Goal: Task Accomplishment & Management: Manage account settings

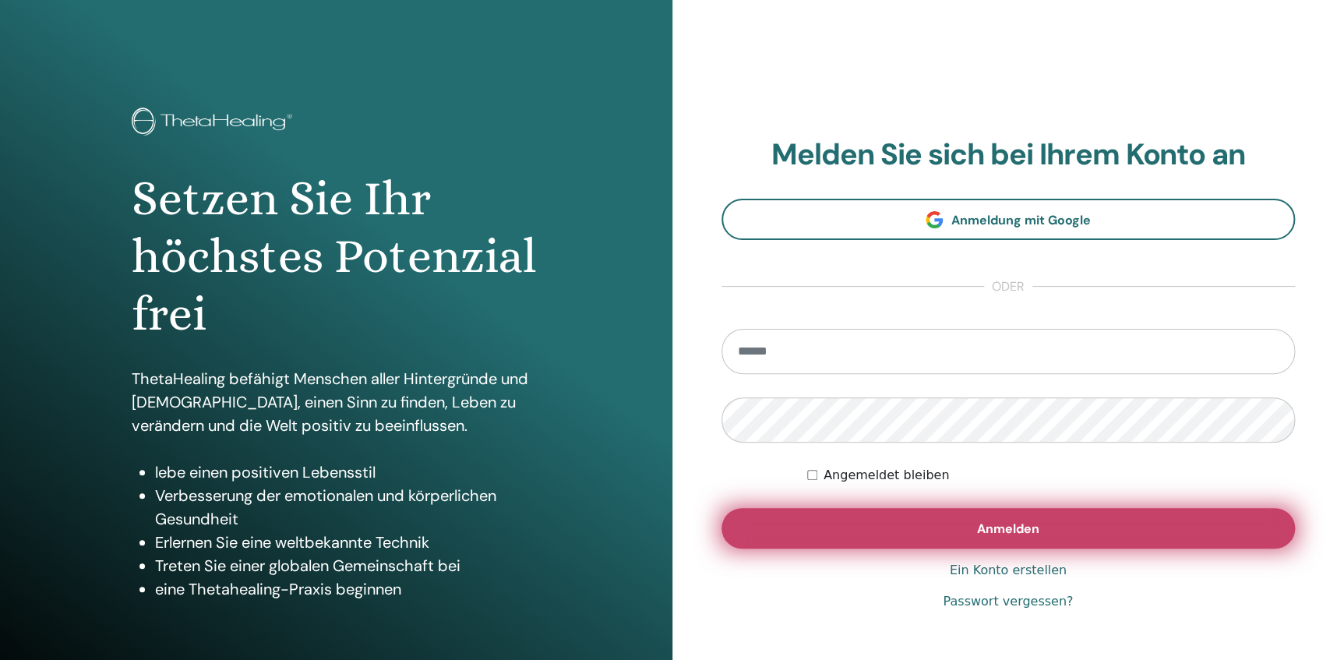
type input "**********"
click at [1014, 531] on span "Anmelden" at bounding box center [1008, 528] width 62 height 16
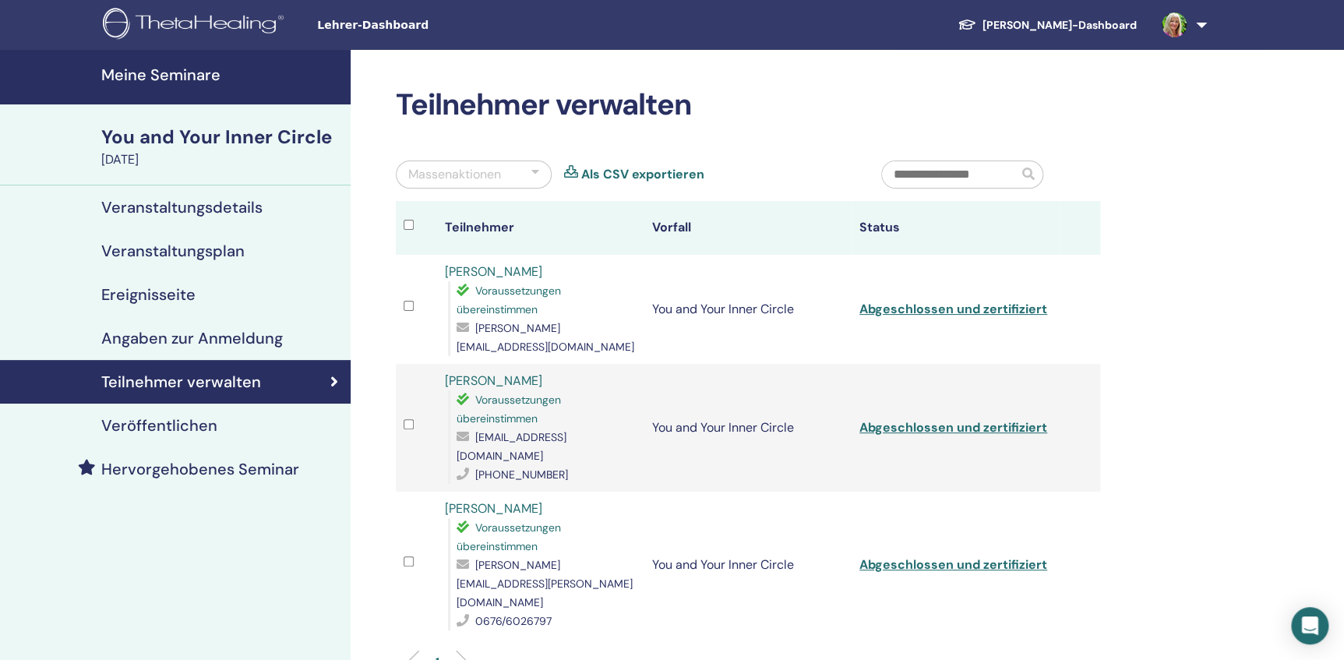
click at [179, 79] on h4 "Meine Seminare" at bounding box center [221, 74] width 240 height 19
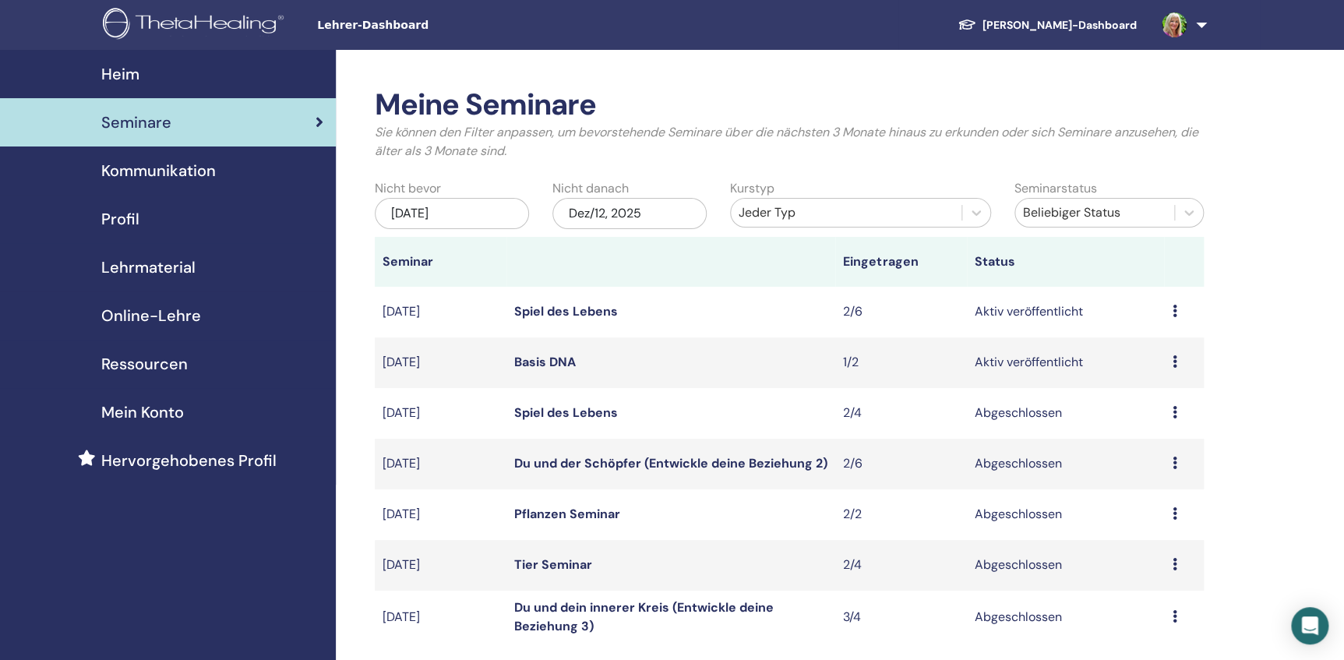
click at [1172, 365] on icon at bounding box center [1174, 361] width 5 height 12
click at [1163, 422] on link "Teilnehmer" at bounding box center [1144, 424] width 63 height 16
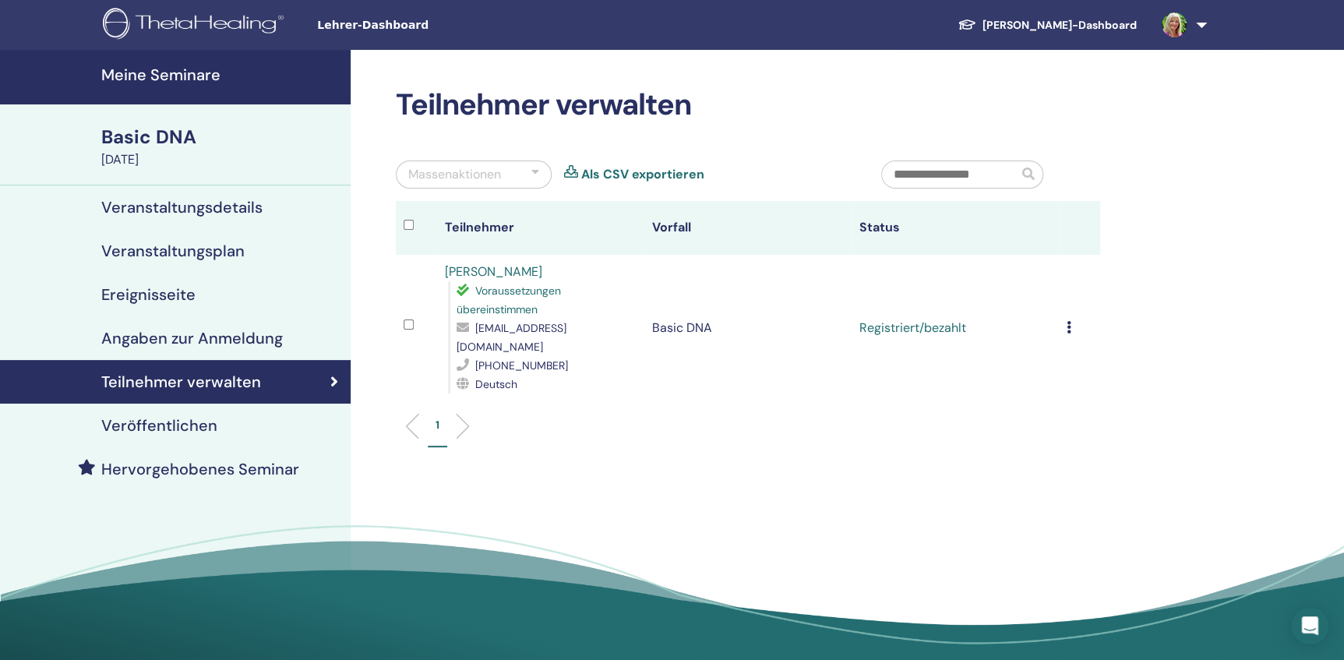
click at [1068, 321] on icon at bounding box center [1069, 327] width 5 height 12
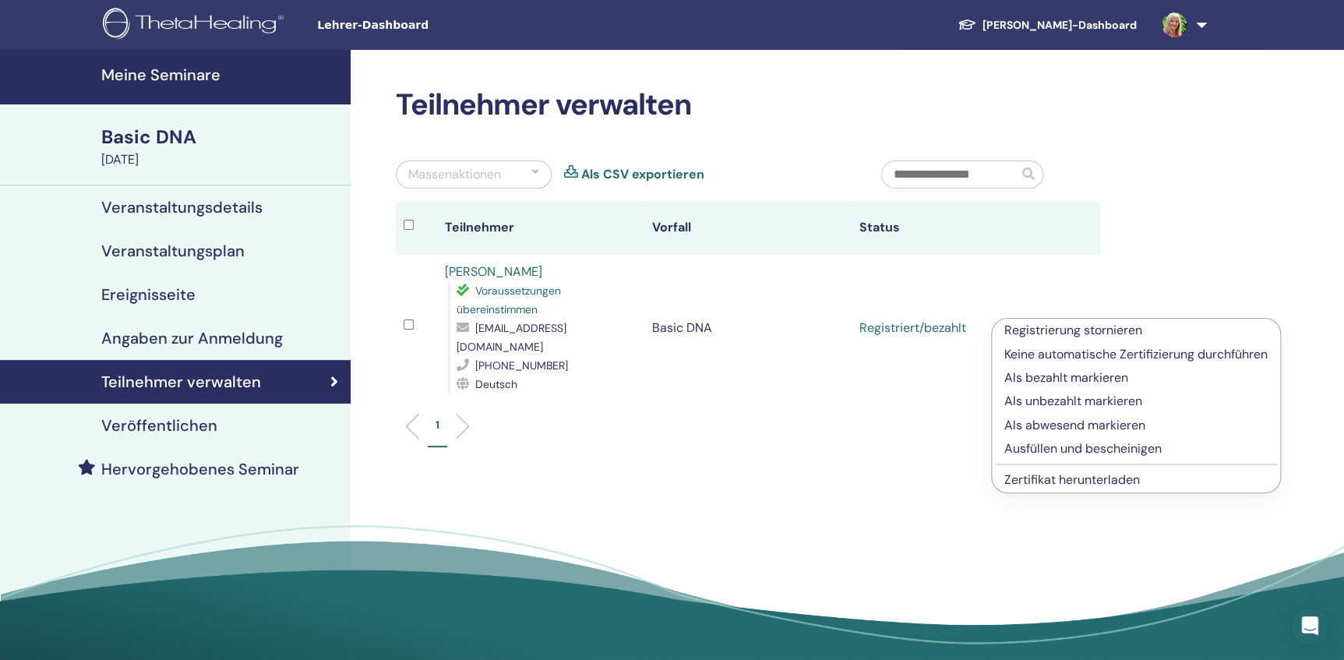
click at [1072, 481] on link "Zertifikat herunterladen" at bounding box center [1072, 479] width 136 height 16
